Goal: Information Seeking & Learning: Learn about a topic

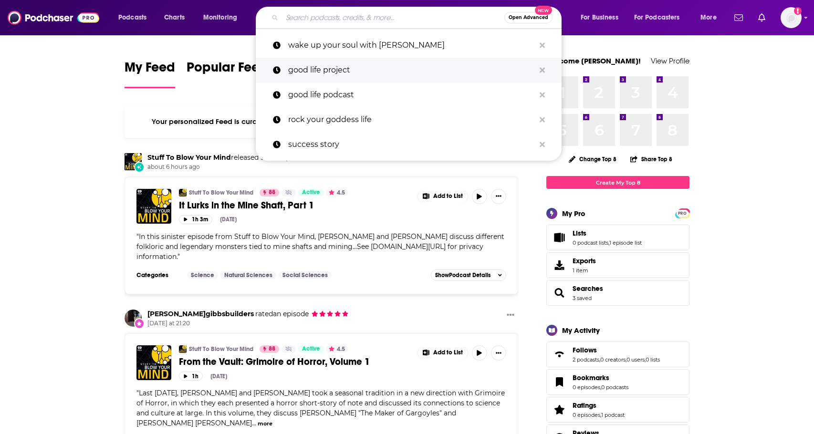
click at [339, 60] on p "good life project" at bounding box center [411, 70] width 247 height 25
type input "good life project"
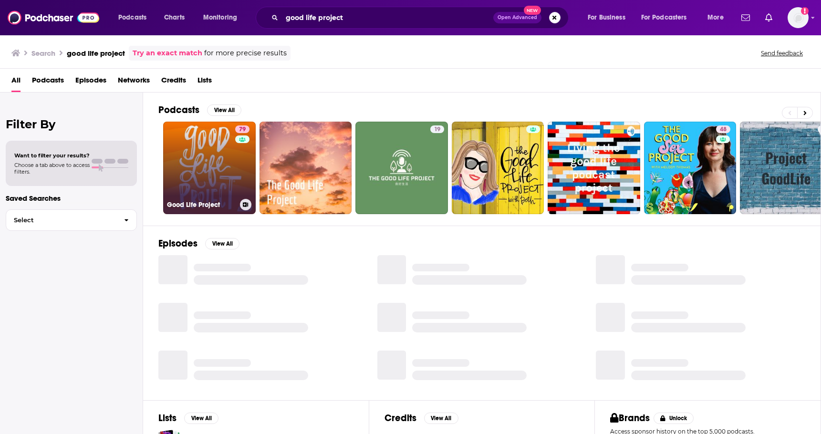
click at [248, 165] on div "79" at bounding box center [243, 161] width 17 height 73
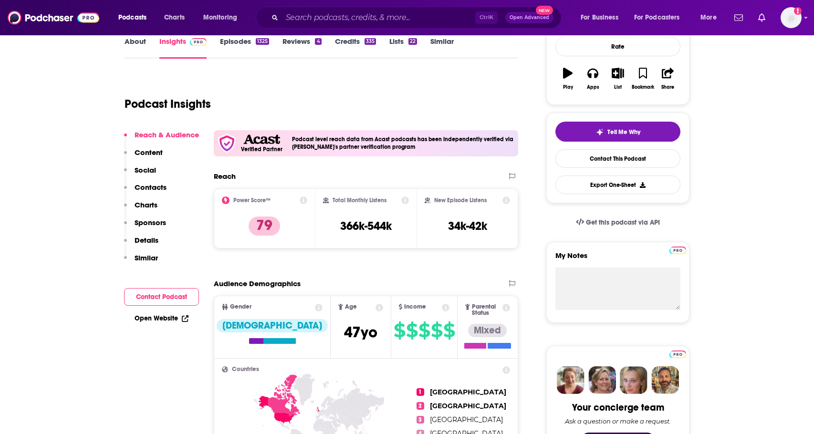
scroll to position [159, 0]
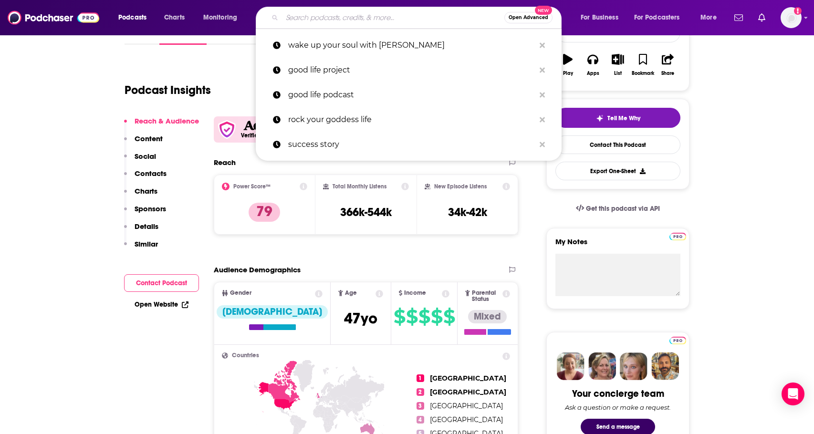
click at [449, 16] on input "Search podcasts, credits, & more..." at bounding box center [393, 17] width 222 height 15
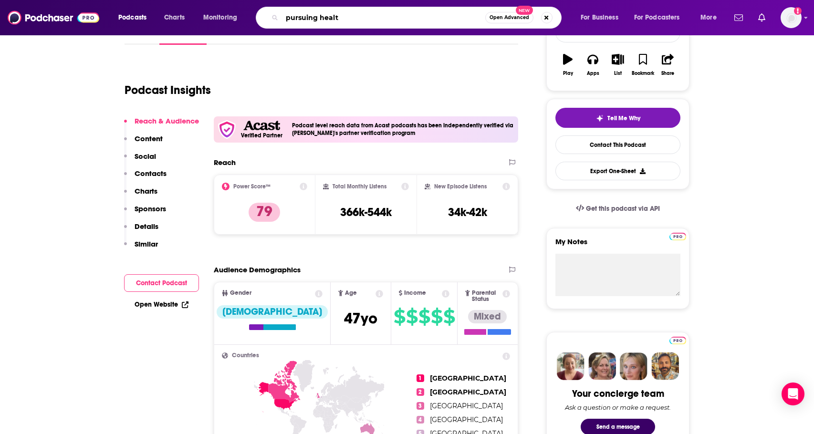
type input "pursuing health"
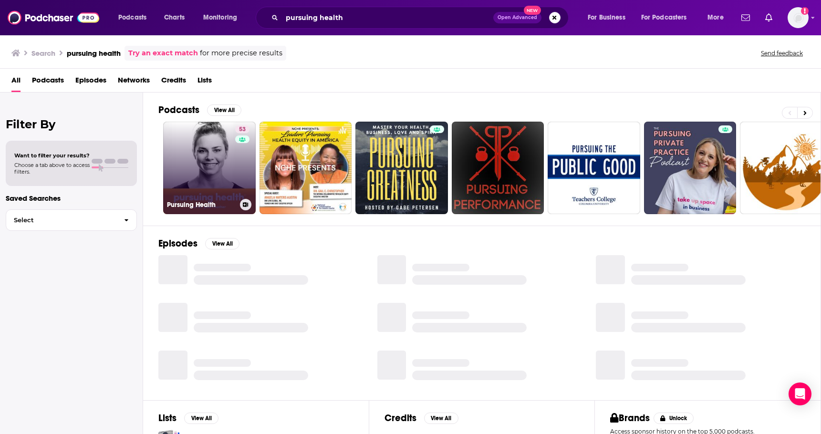
click at [202, 162] on link "53 Pursuing Health" at bounding box center [209, 168] width 93 height 93
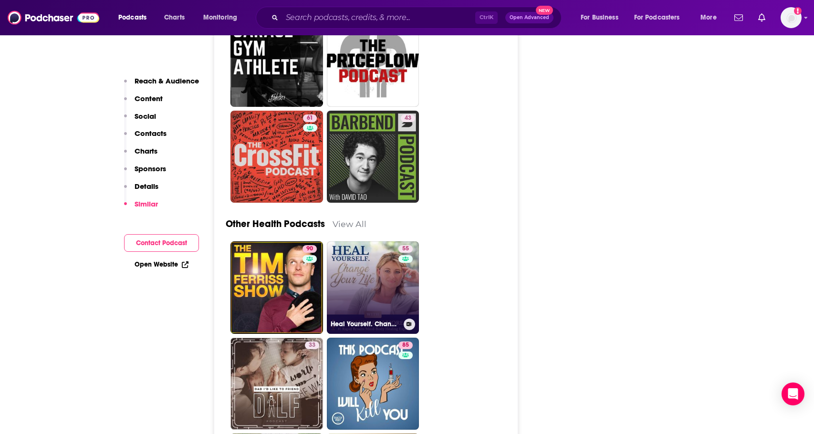
scroll to position [2639, 0]
